Goal: Navigation & Orientation: Find specific page/section

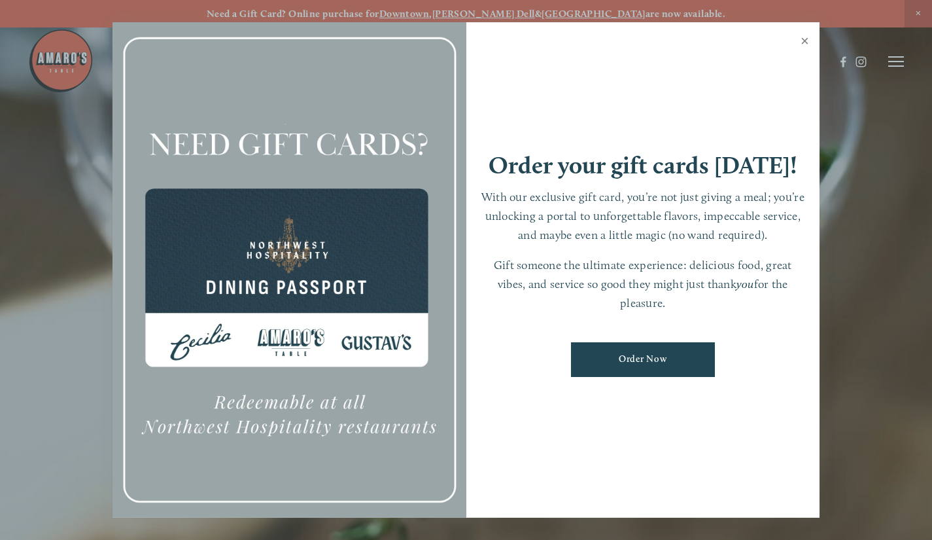
click at [807, 41] on link "Close" at bounding box center [805, 42] width 26 height 37
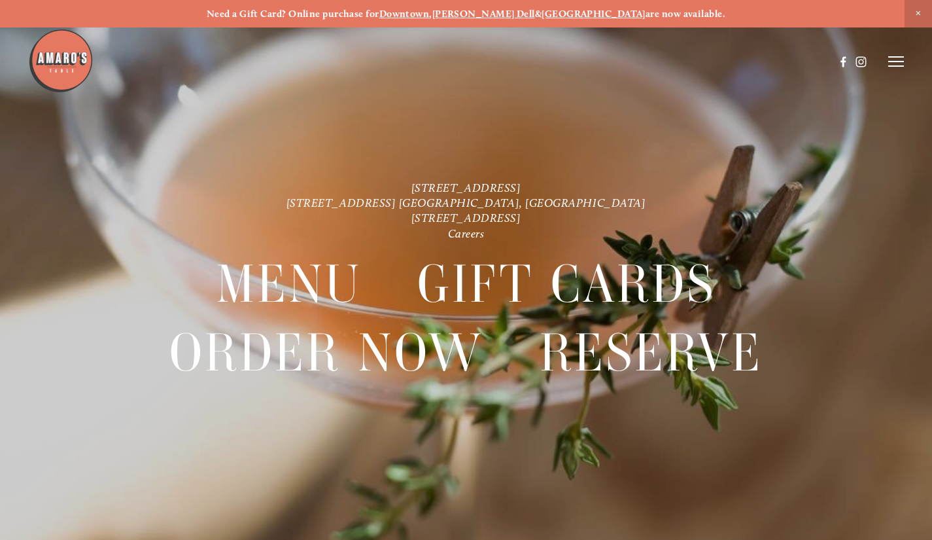
click at [884, 62] on header "Menu Order Now Visit Gallery 0" at bounding box center [466, 62] width 877 height 124
click at [895, 66] on line at bounding box center [896, 66] width 16 height 0
click at [659, 65] on span "Menu" at bounding box center [664, 61] width 24 height 11
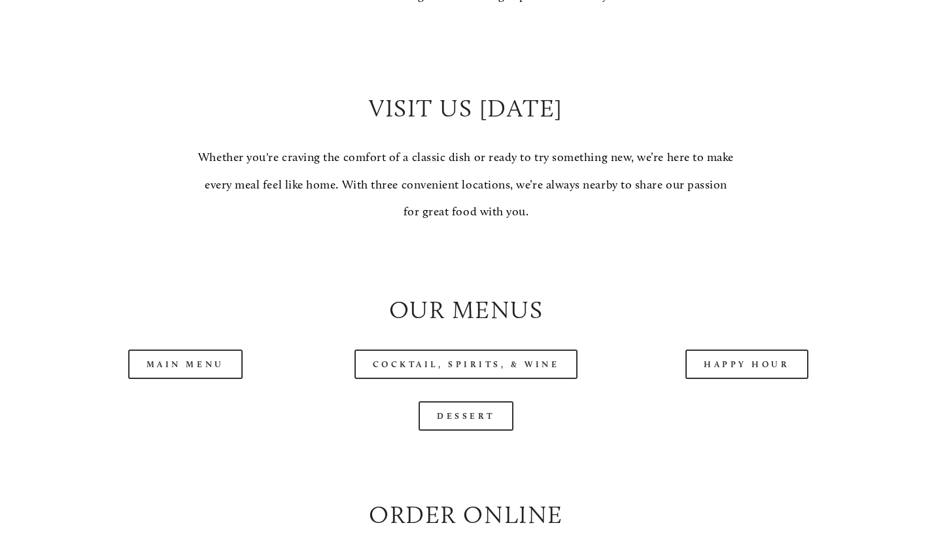
scroll to position [1047, 0]
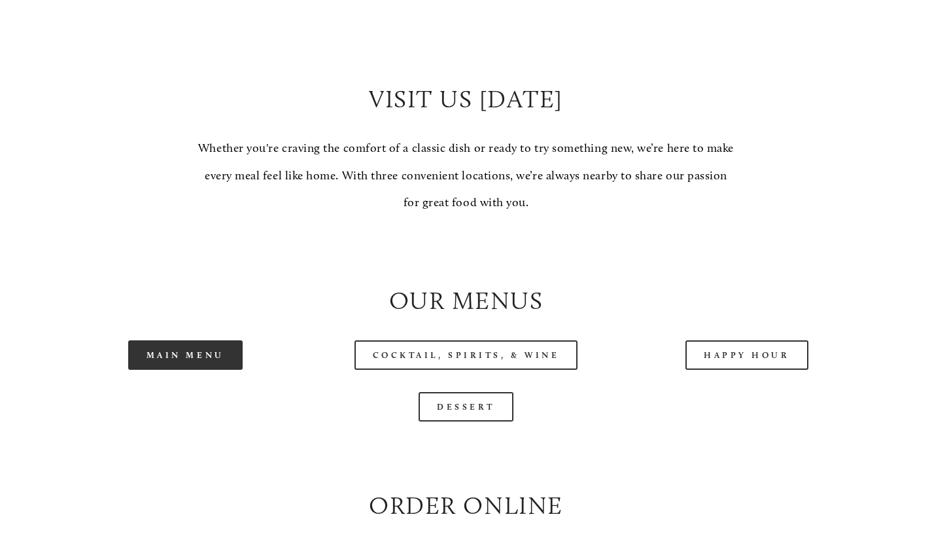
click at [234, 370] on link "Main Menu" at bounding box center [185, 354] width 114 height 29
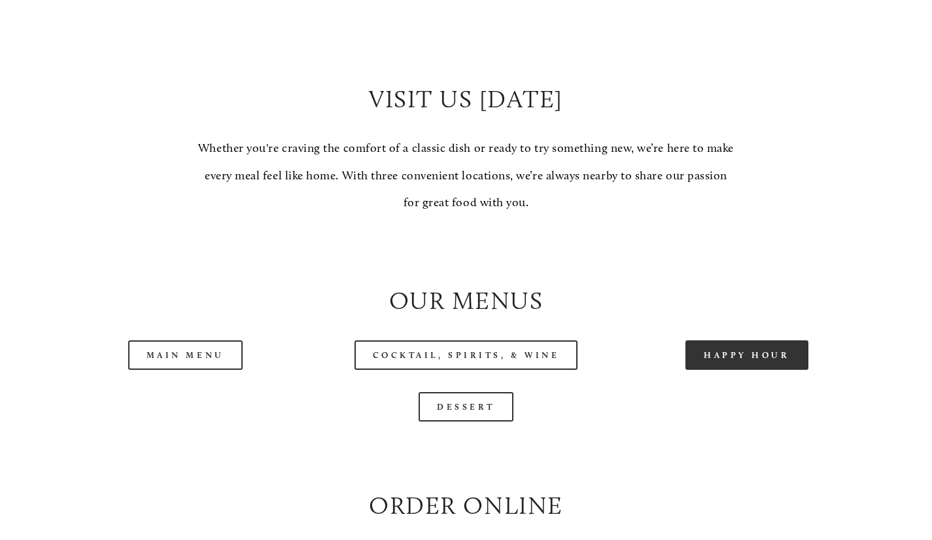
click at [777, 370] on link "Happy Hour" at bounding box center [747, 354] width 123 height 29
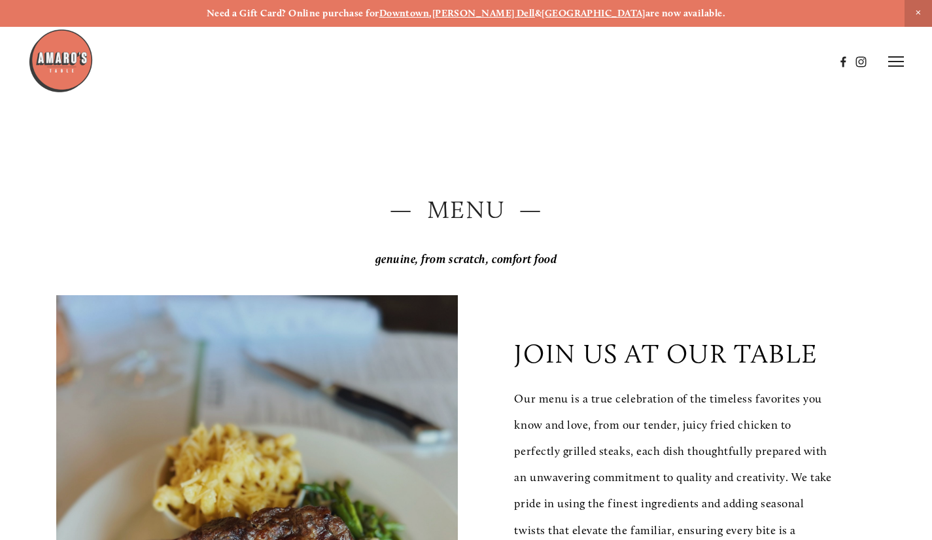
scroll to position [0, 0]
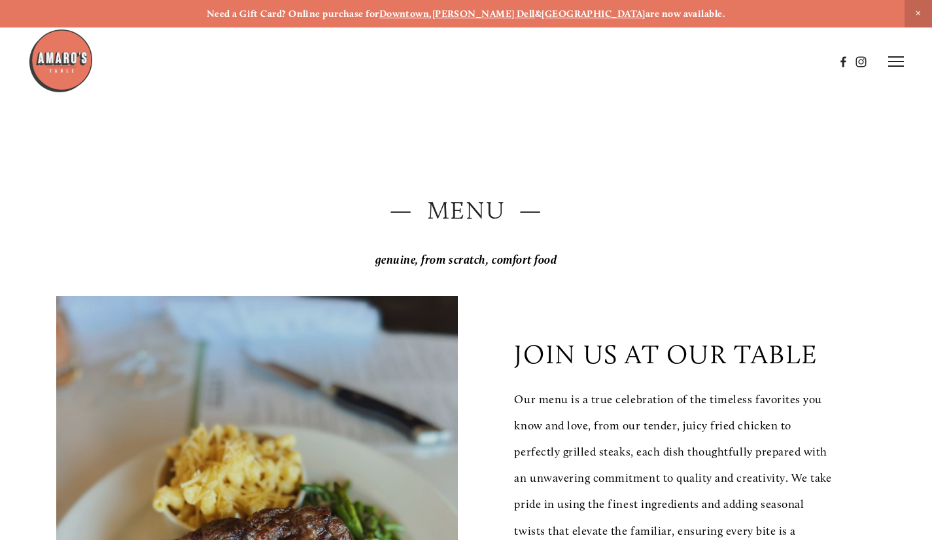
click at [888, 63] on icon at bounding box center [896, 62] width 16 height 12
click at [671, 61] on span "Menu" at bounding box center [664, 61] width 24 height 11
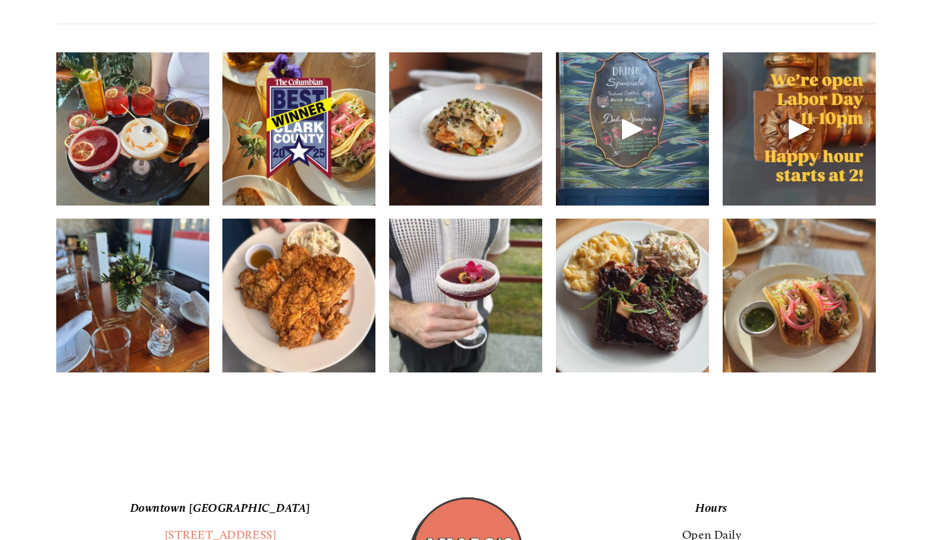
scroll to position [1832, 0]
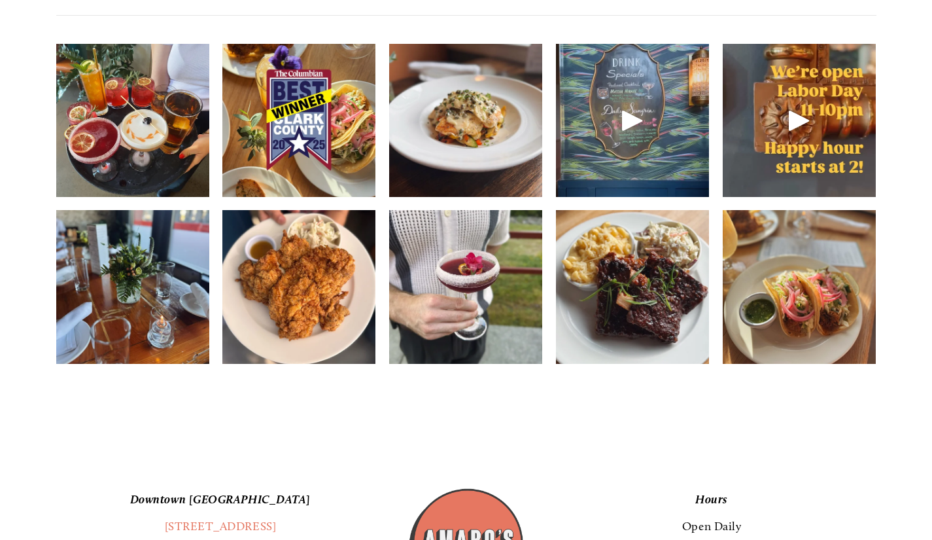
click at [440, 164] on img at bounding box center [465, 120] width 153 height 204
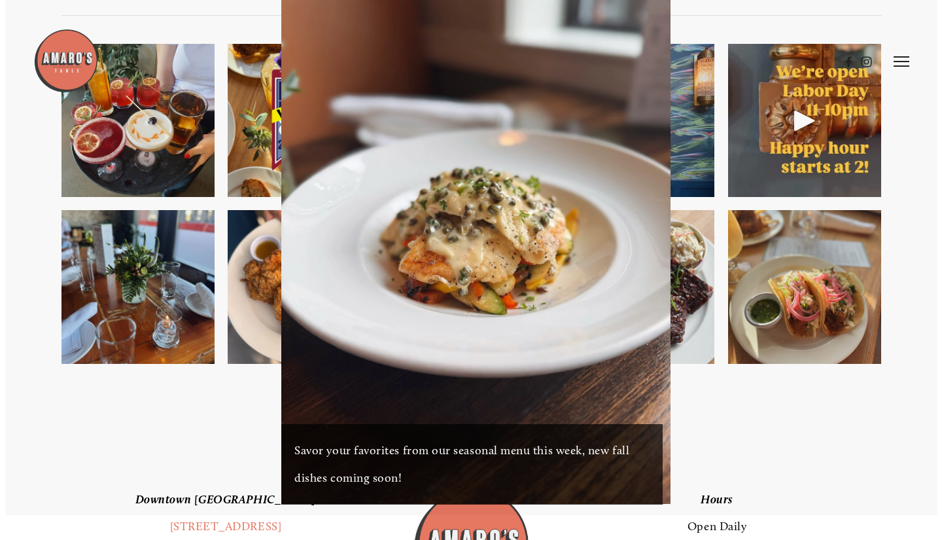
scroll to position [1806, 0]
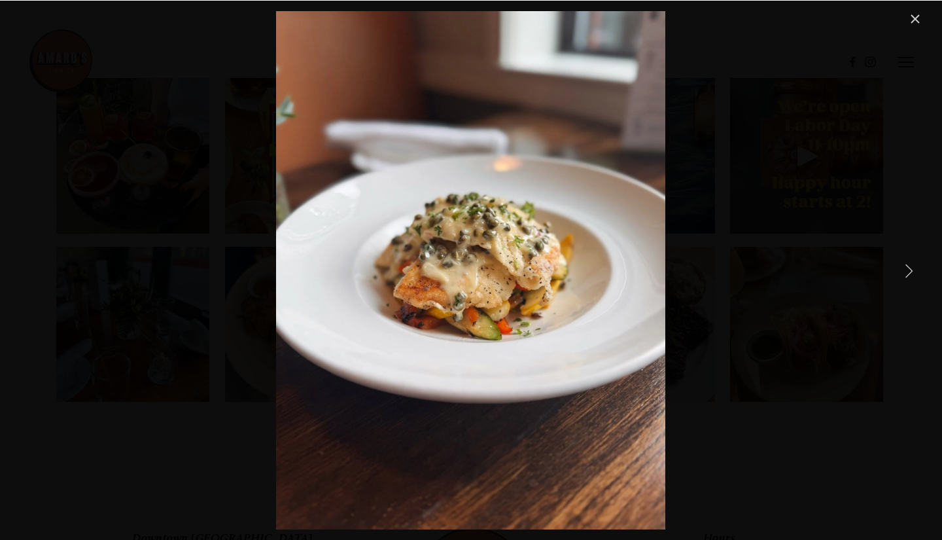
click at [917, 277] on link "Next Item" at bounding box center [908, 270] width 29 height 29
